Goal: Transaction & Acquisition: Obtain resource

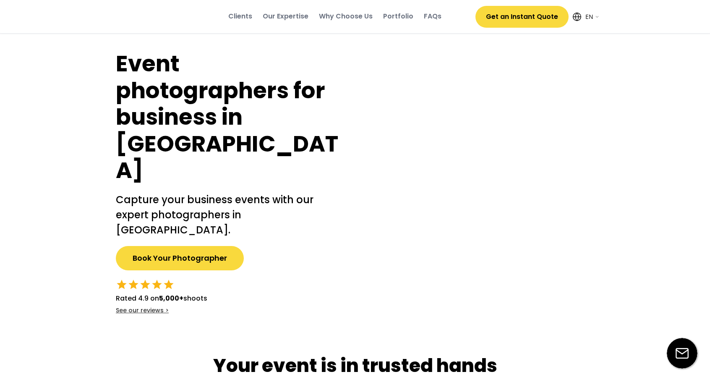
select select ""en""
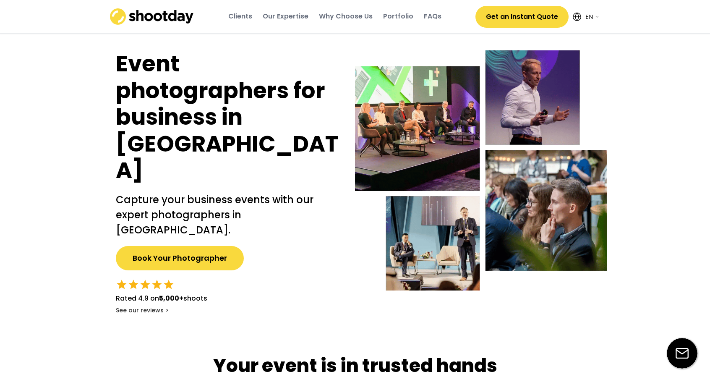
click at [522, 21] on button "Get an Instant Quote" at bounding box center [521, 17] width 93 height 22
